Goal: Task Accomplishment & Management: Manage account settings

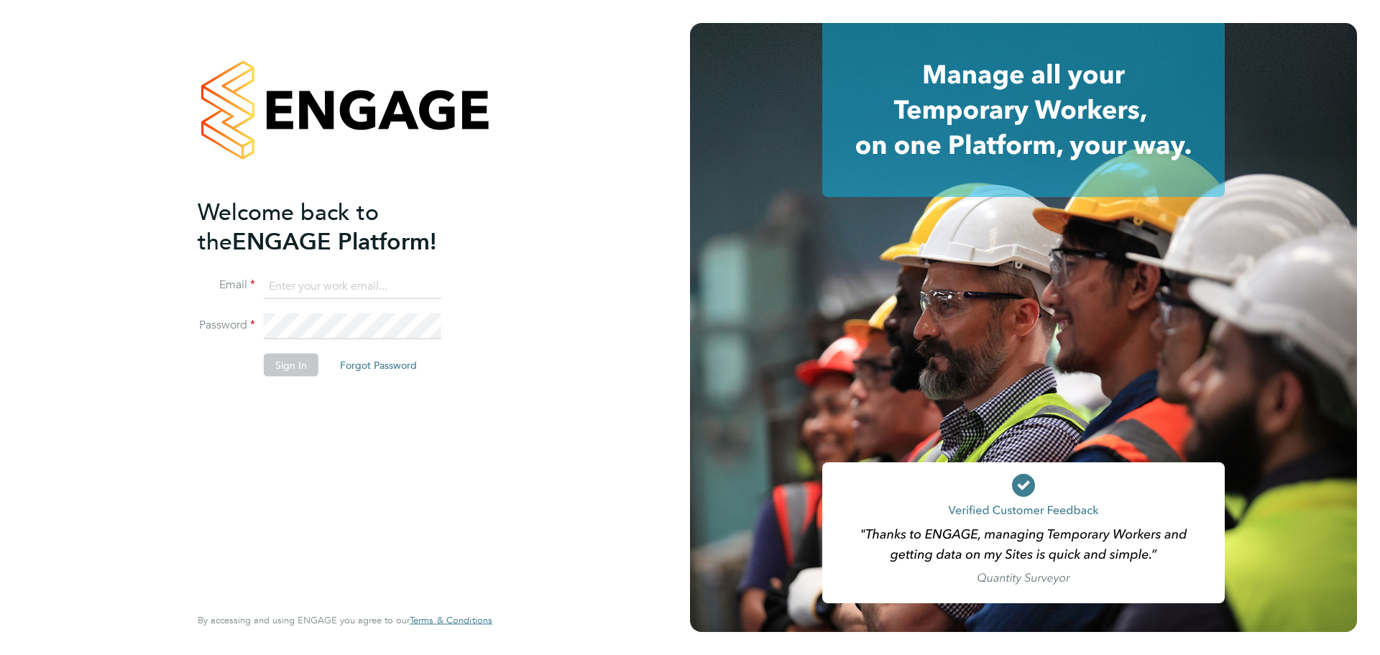
type input "jcordell@tradelinerecruitment.co.uk"
click at [306, 361] on button "Sign In" at bounding box center [291, 364] width 55 height 23
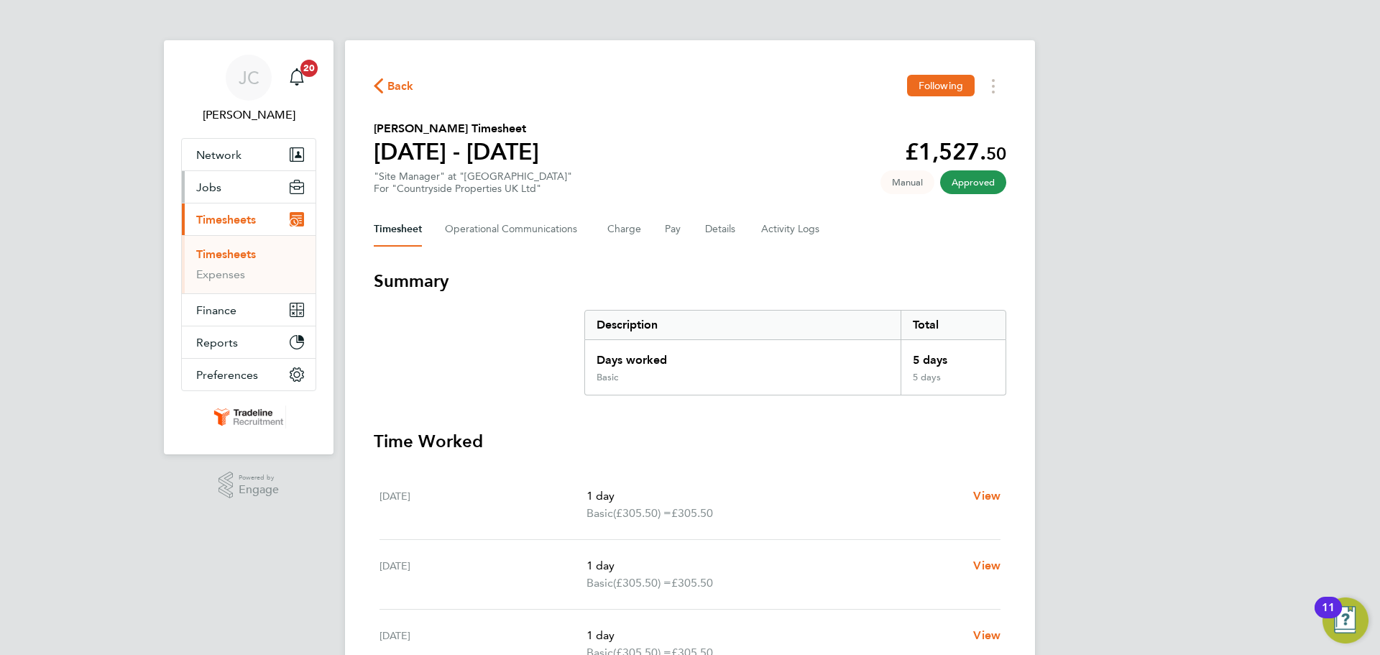
click at [237, 188] on button "Jobs" at bounding box center [249, 187] width 134 height 32
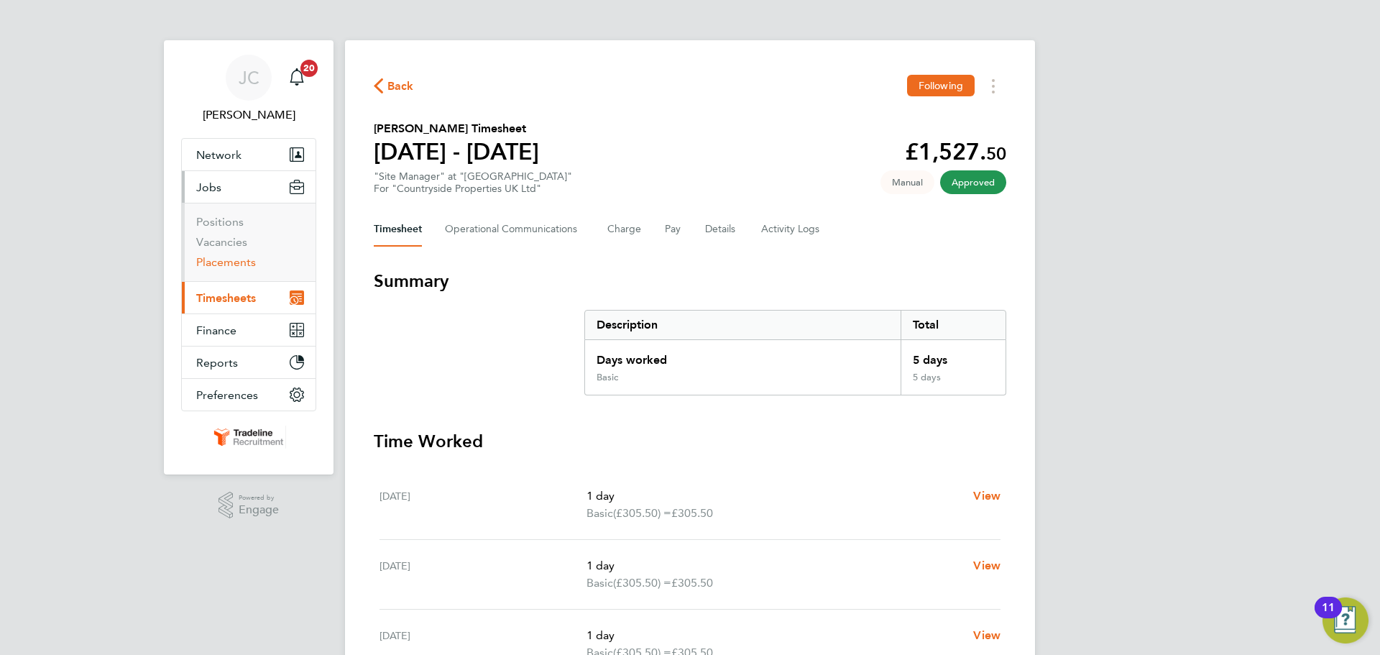
click at [231, 260] on link "Placements" at bounding box center [226, 262] width 60 height 14
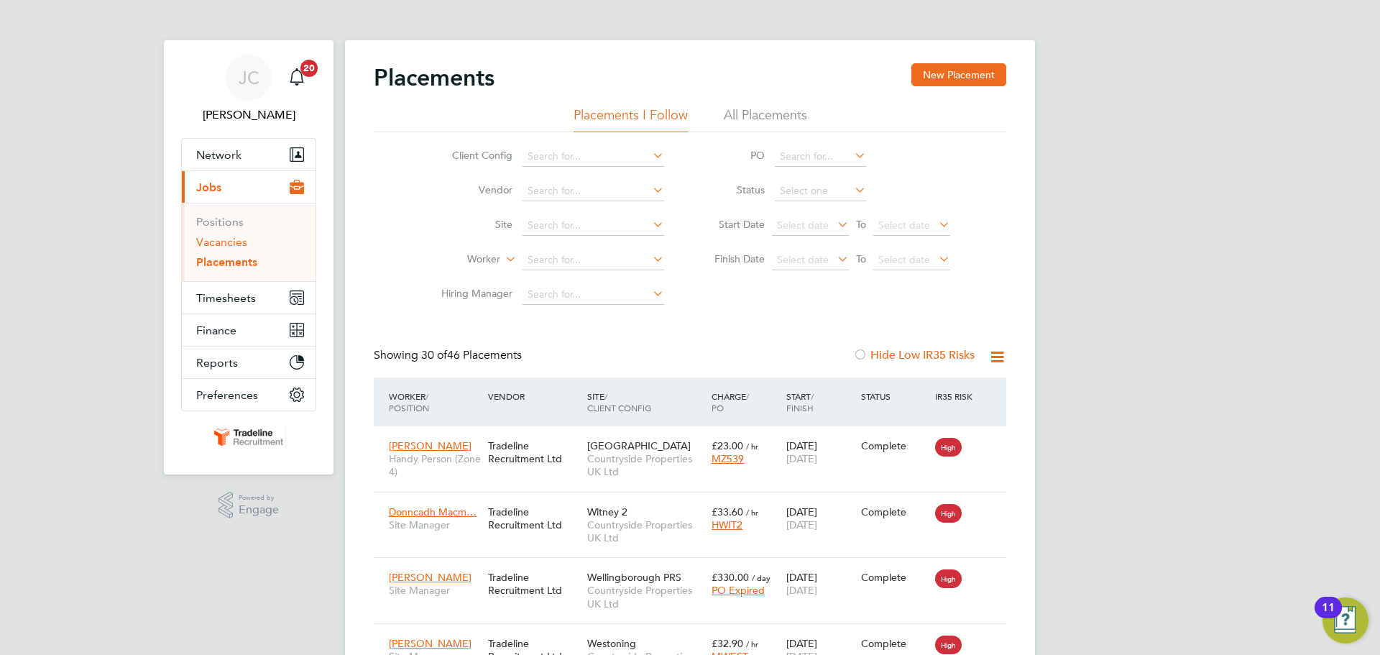
click at [232, 245] on link "Vacancies" at bounding box center [221, 242] width 51 height 14
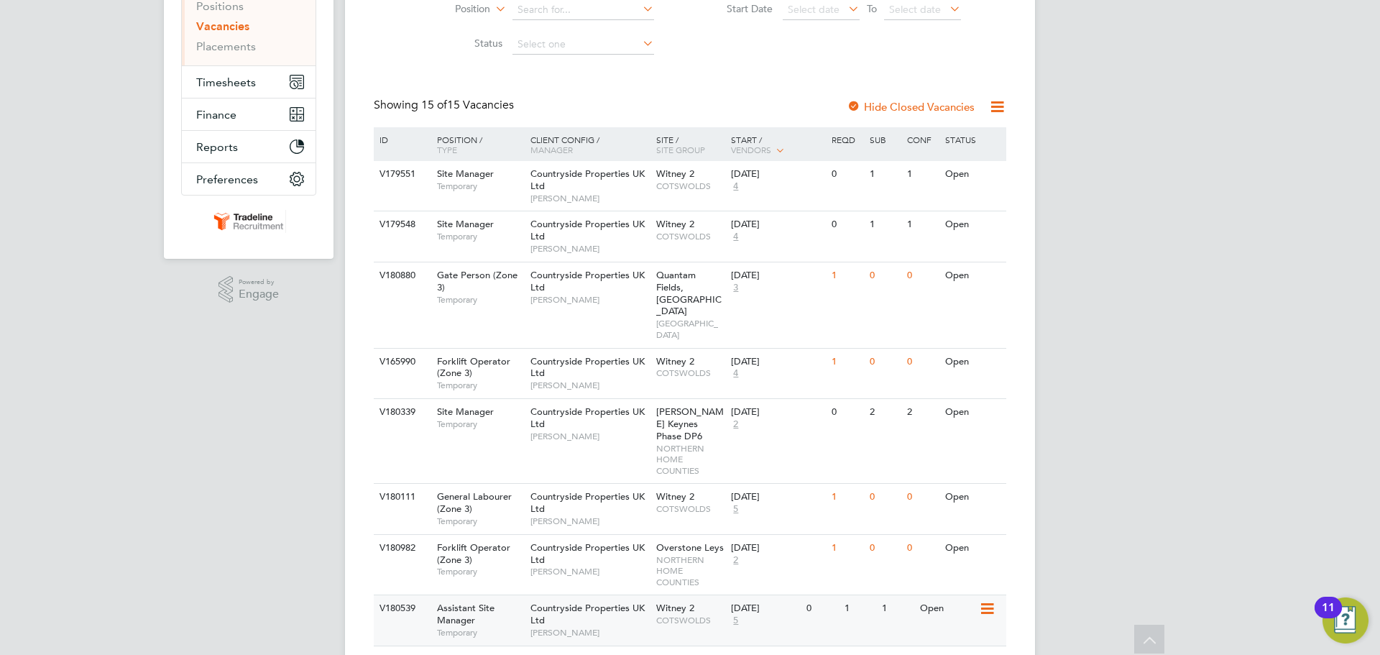
click at [611, 595] on div "Countryside Properties UK Ltd Gary Uzzell" at bounding box center [590, 620] width 126 height 50
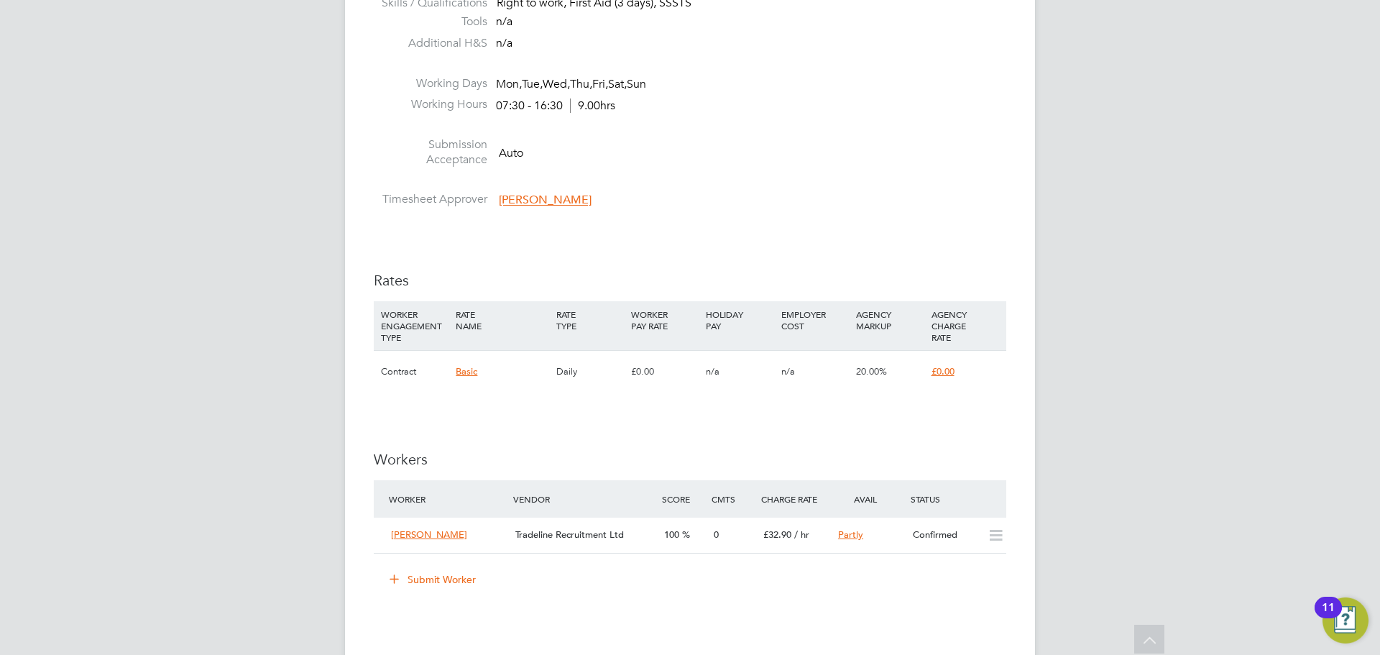
scroll to position [1294, 0]
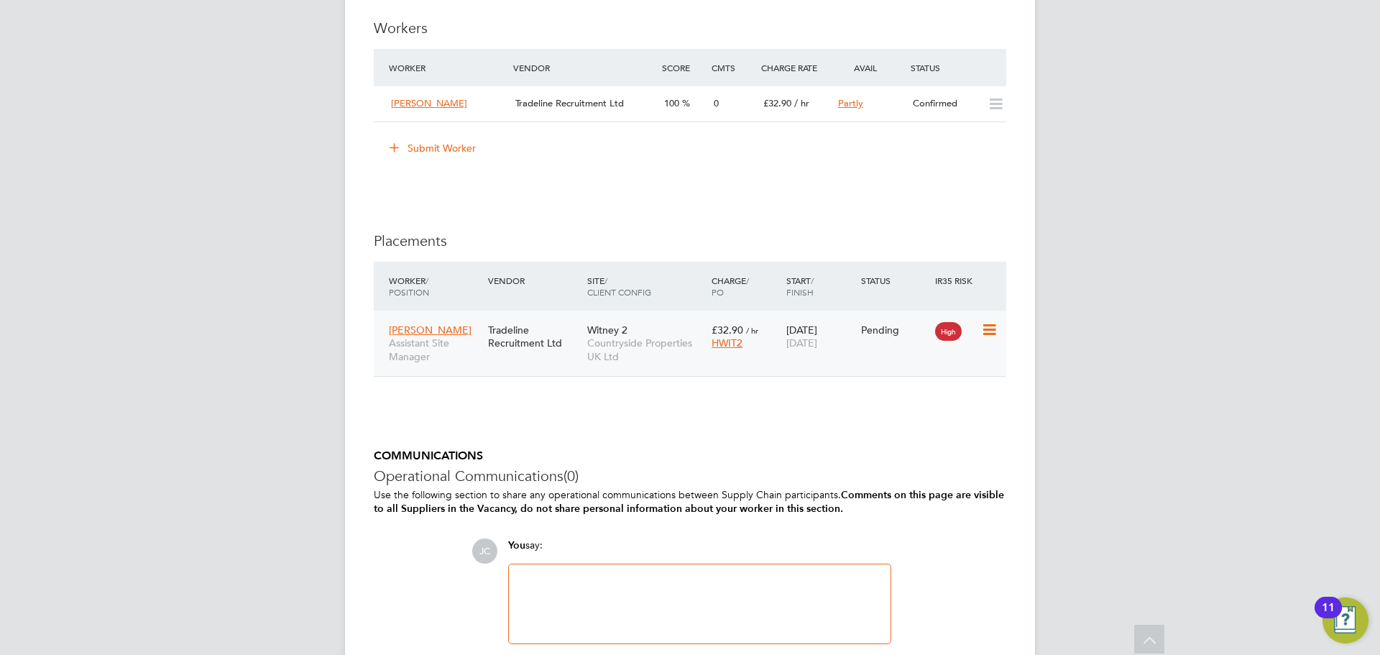
click at [990, 328] on icon at bounding box center [988, 329] width 14 height 17
click at [916, 418] on li "Start" at bounding box center [945, 419] width 102 height 20
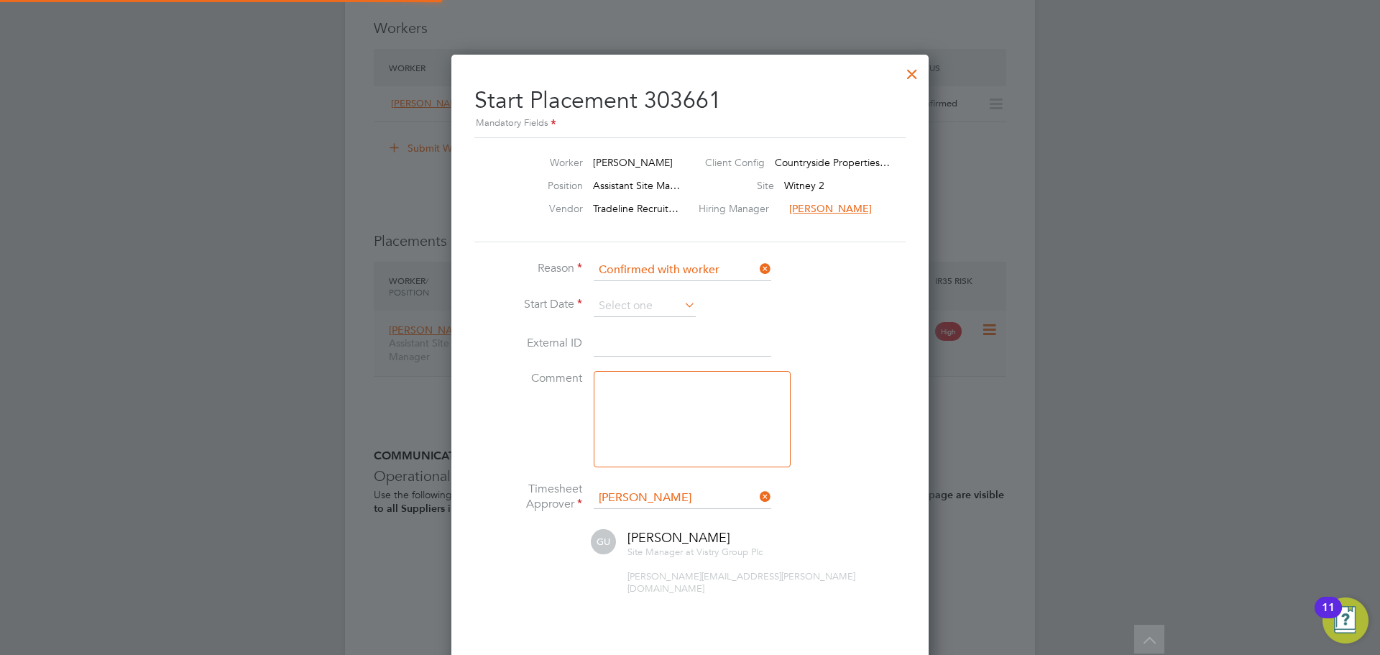
scroll to position [14, 178]
click at [646, 305] on input at bounding box center [645, 306] width 102 height 22
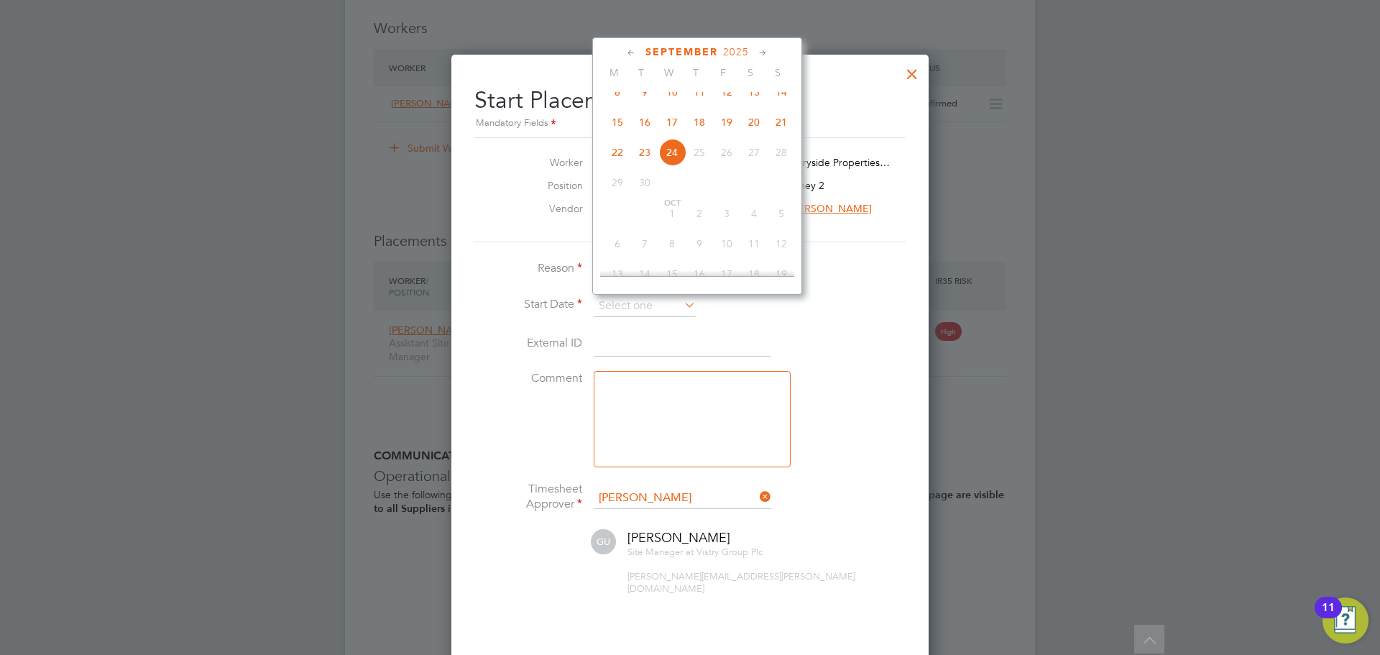
click at [637, 166] on span "23" at bounding box center [644, 152] width 27 height 27
type input "[DATE]"
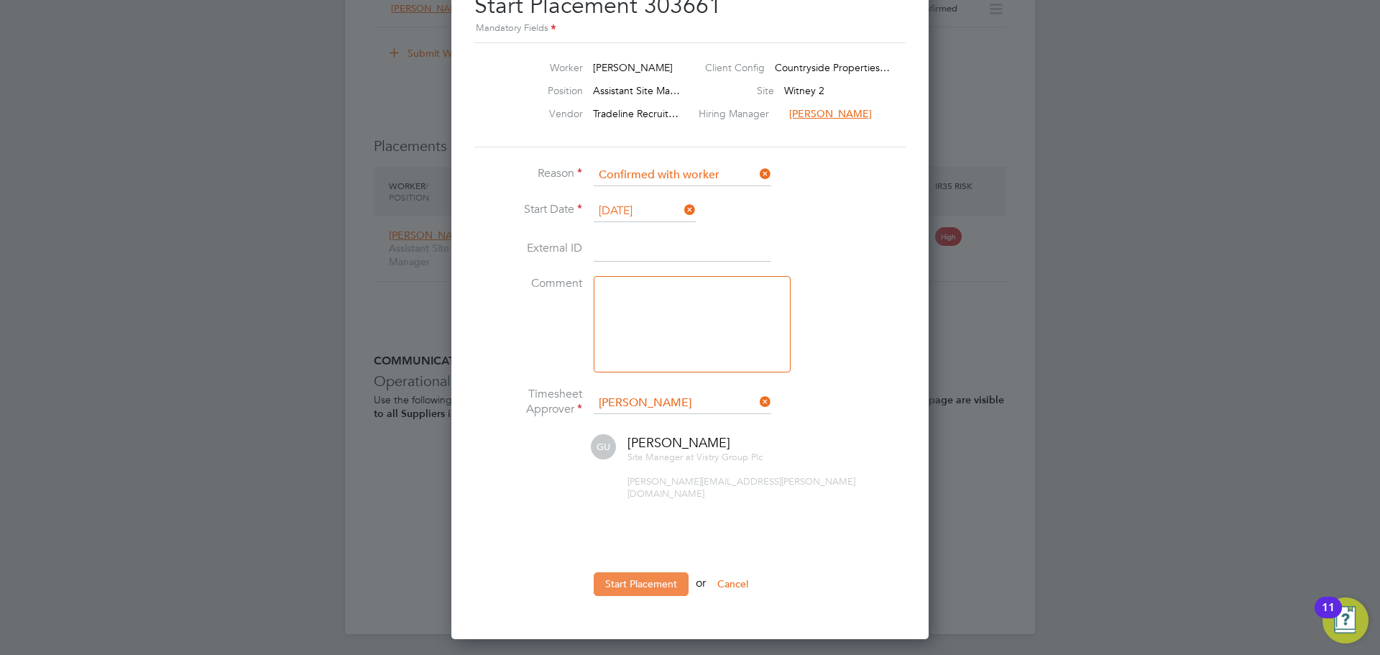
click at [665, 572] on button "Start Placement" at bounding box center [641, 583] width 95 height 23
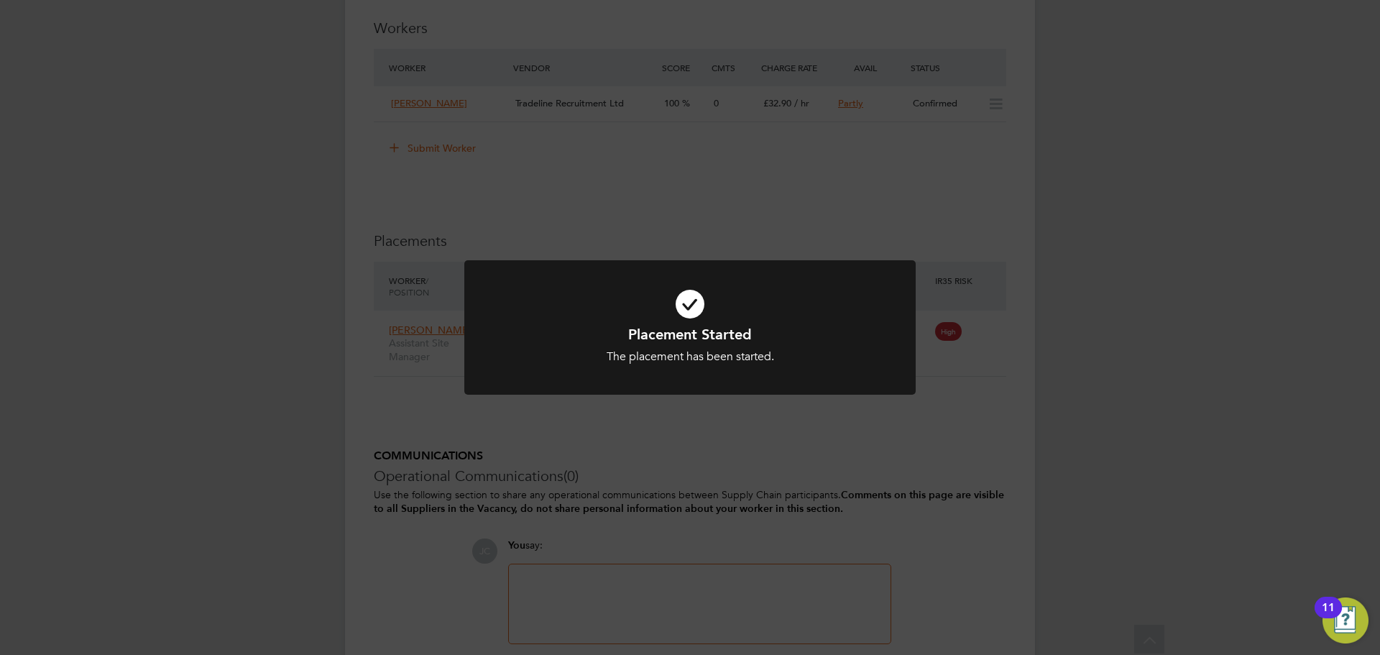
click at [1090, 461] on div "Placement Started The placement has been started. Cancel Okay" at bounding box center [690, 327] width 1380 height 655
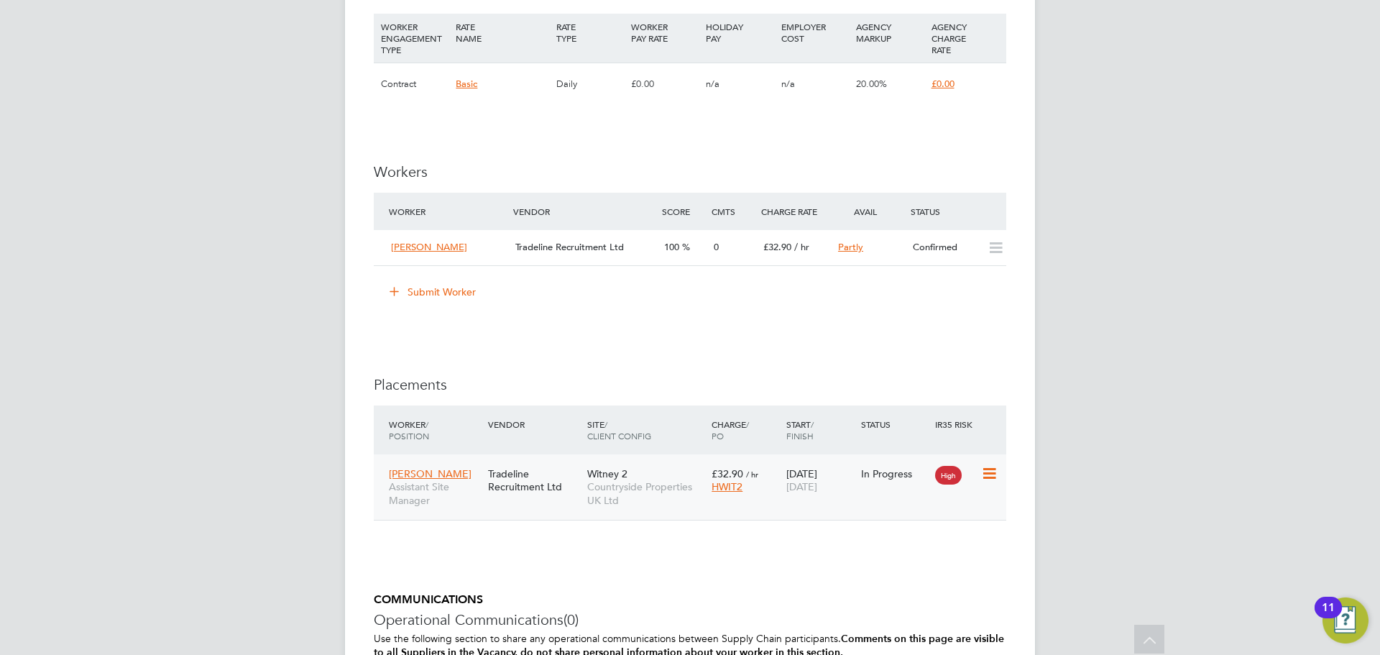
click at [548, 487] on div "Tradeline Recruitment Ltd" at bounding box center [533, 480] width 99 height 40
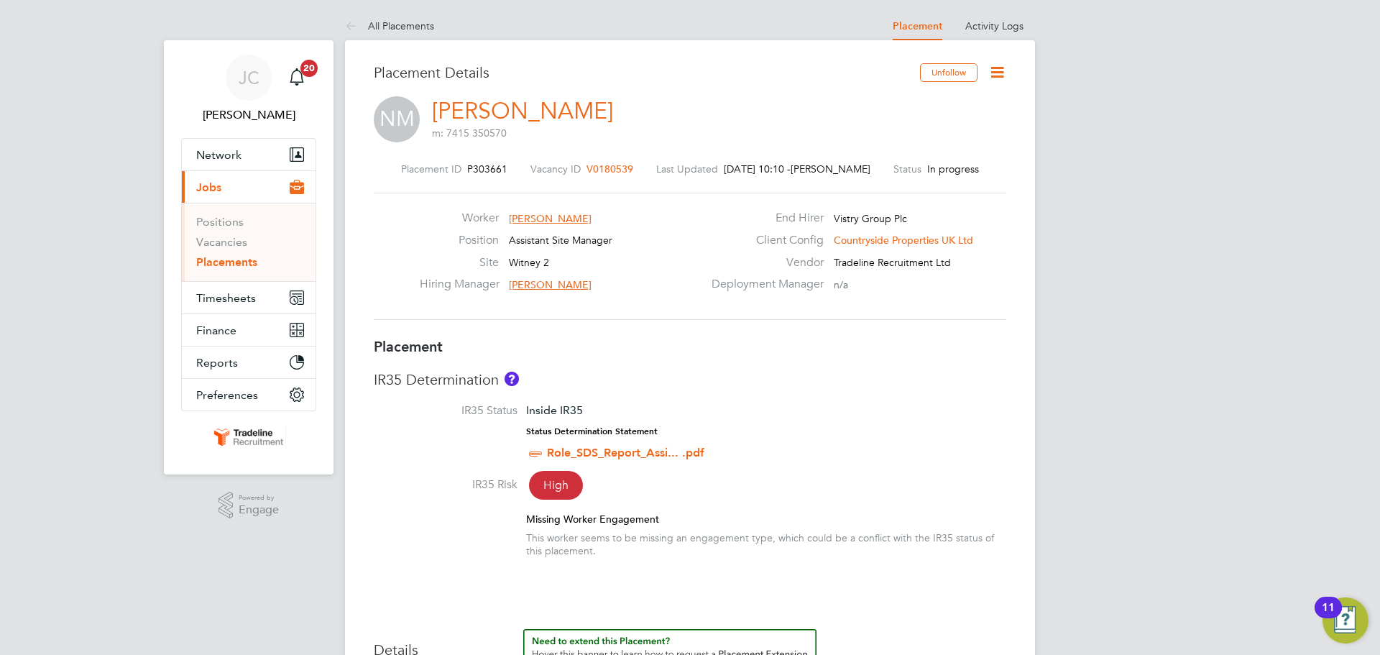
click at [231, 188] on button "Current page: Jobs" at bounding box center [249, 187] width 134 height 32
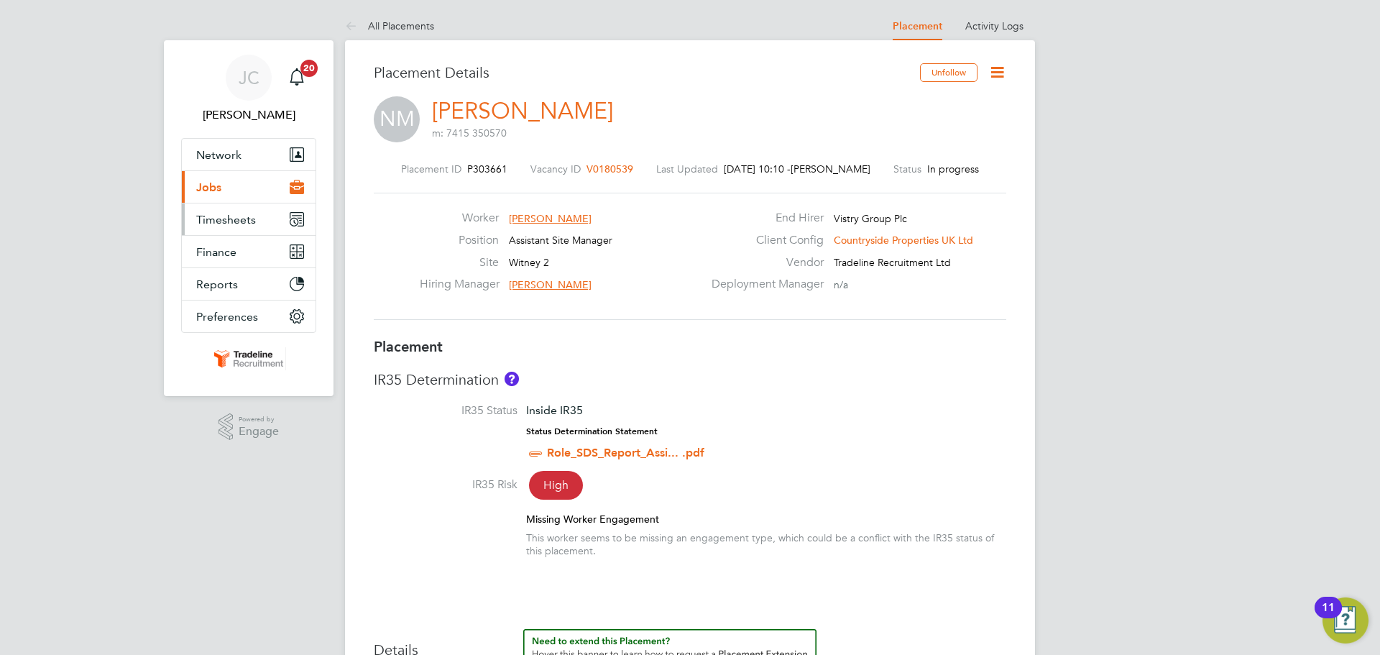
click at [260, 217] on button "Timesheets" at bounding box center [249, 219] width 134 height 32
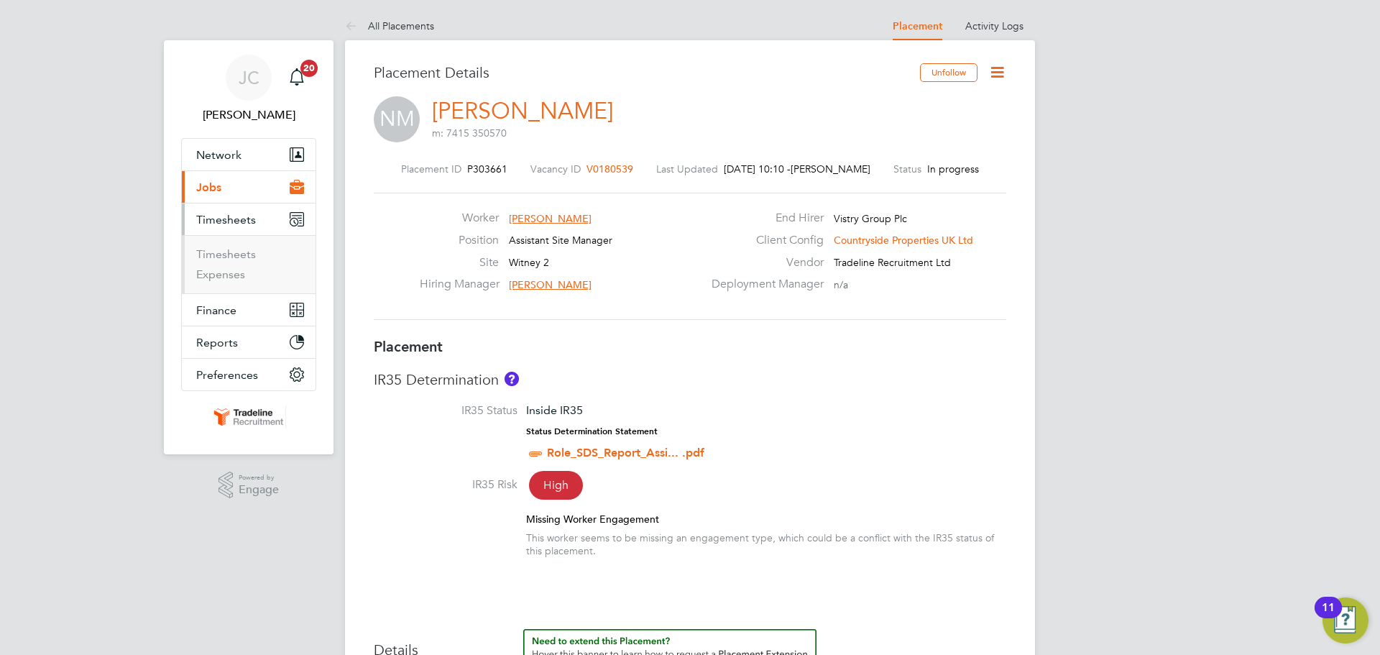
click at [259, 219] on button "Timesheets" at bounding box center [249, 219] width 134 height 32
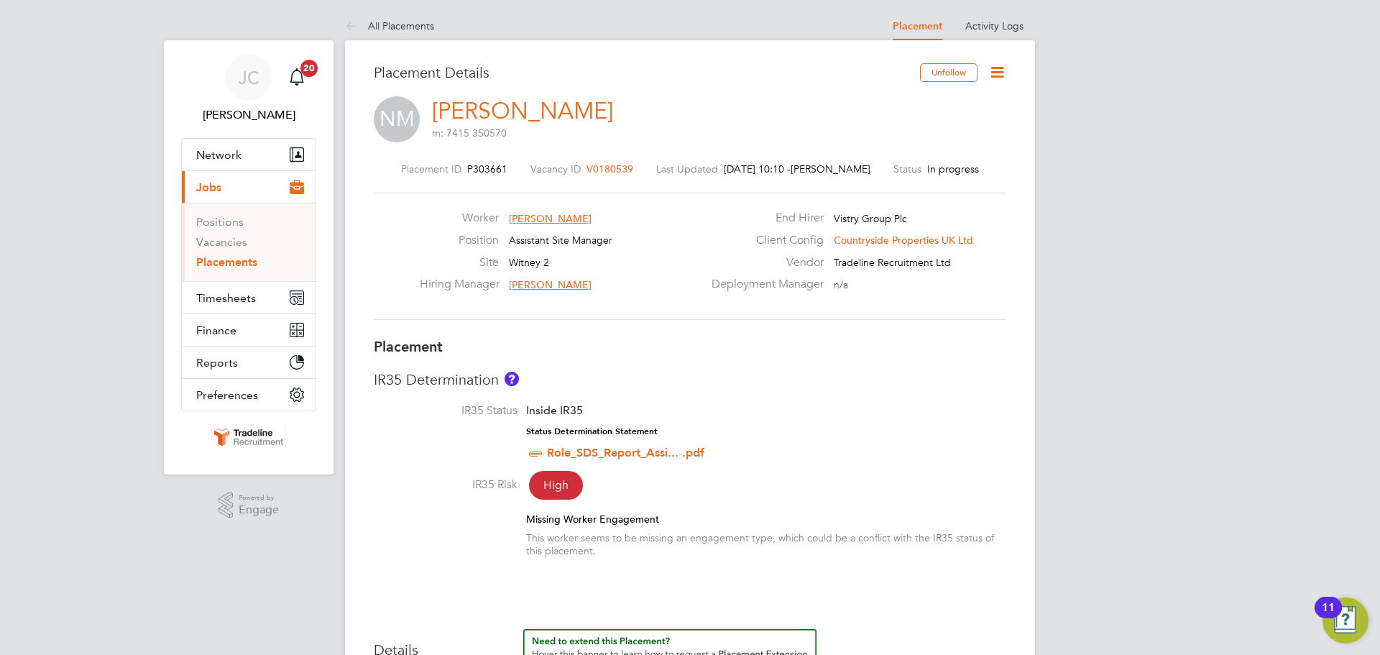
scroll to position [12, 0]
